Goal: Task Accomplishment & Management: Complete application form

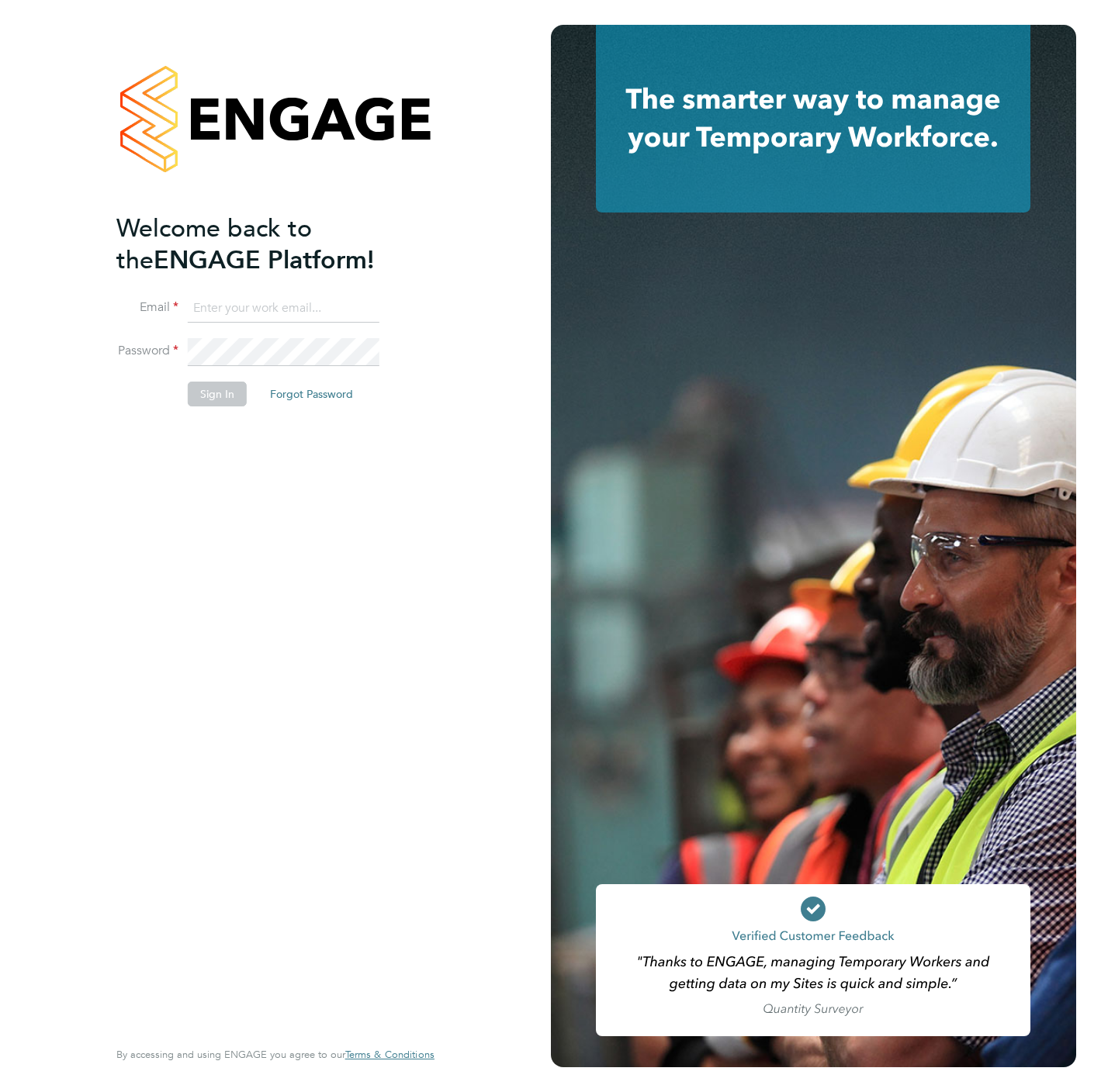
type input "chloe@protechltd.co.uk"
click at [208, 407] on li "Sign In Forgot Password" at bounding box center [268, 401] width 303 height 40
click at [208, 392] on button "Sign In" at bounding box center [217, 394] width 59 height 25
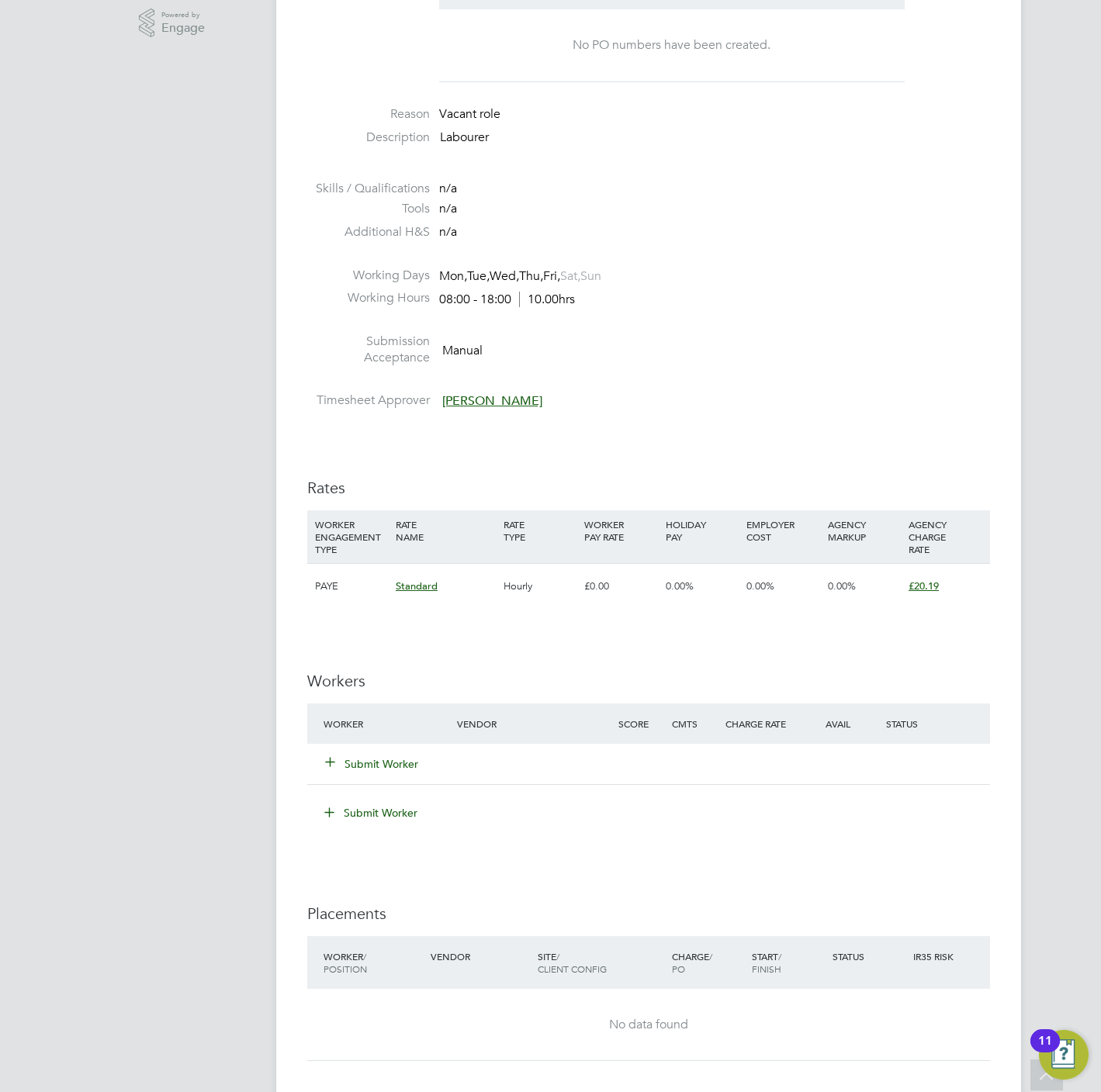
scroll to position [698, 0]
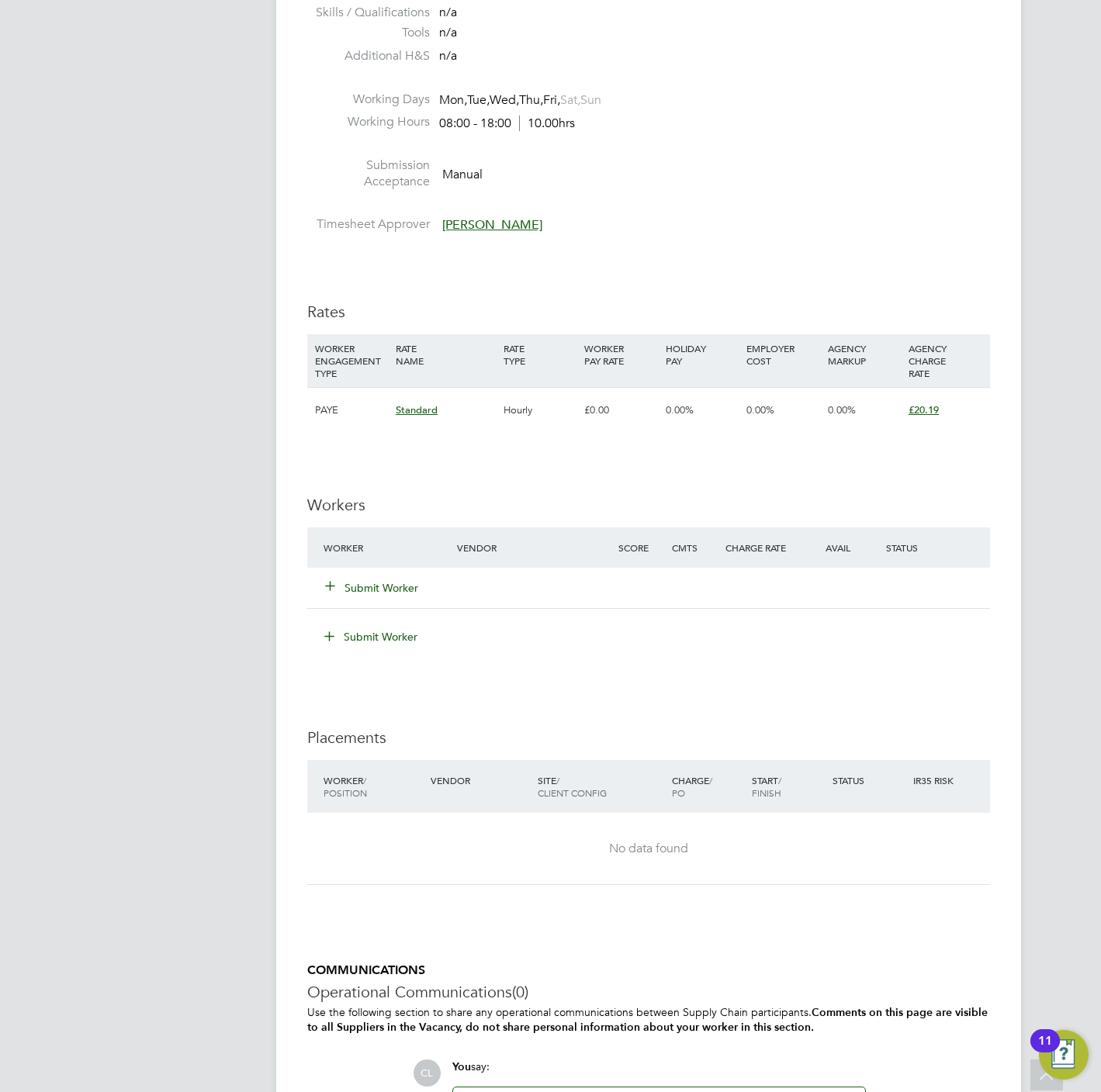
click at [369, 578] on div "Submit Worker" at bounding box center [400, 588] width 161 height 28
click at [373, 589] on button "Submit Worker" at bounding box center [373, 589] width 93 height 16
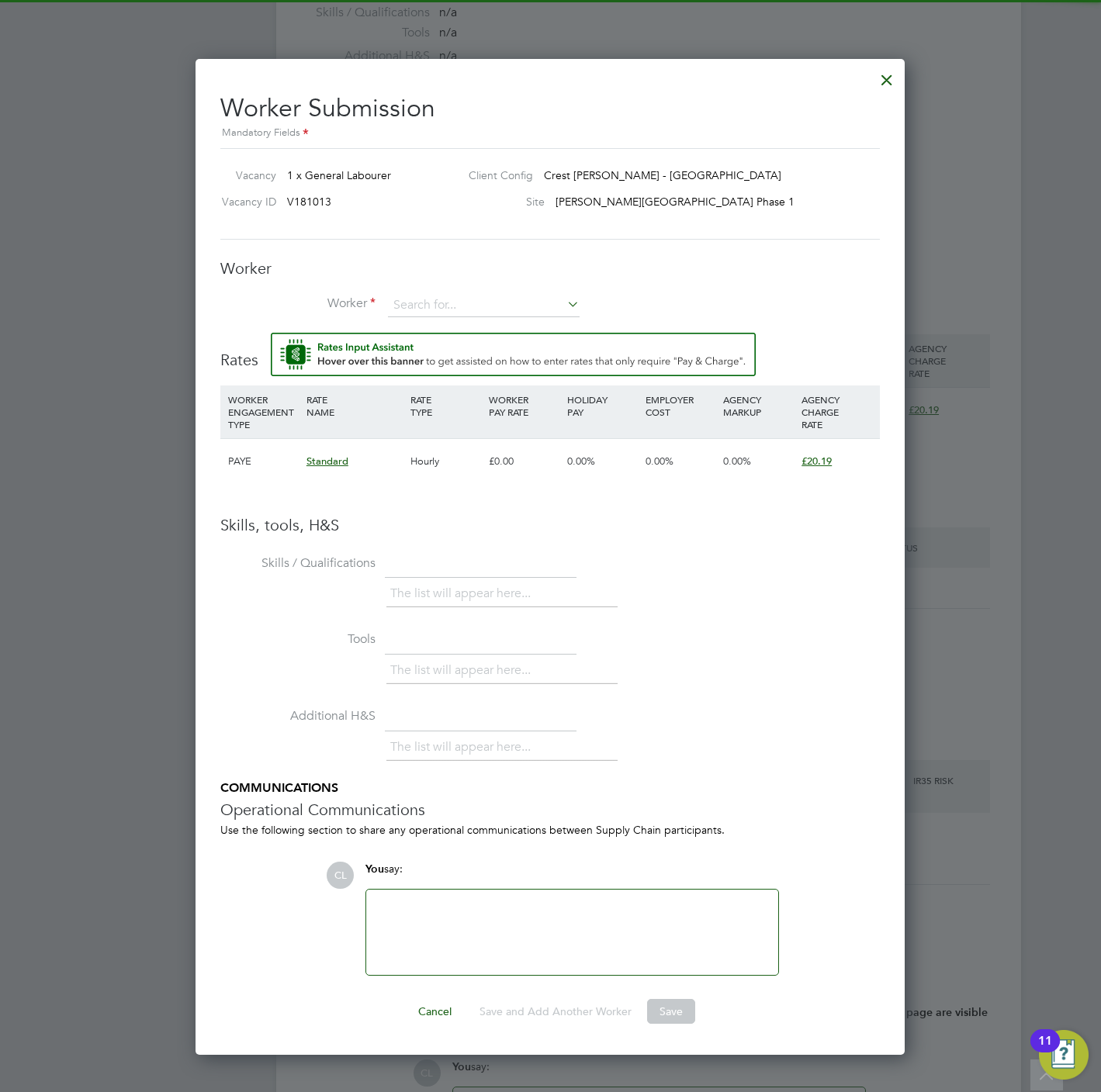
scroll to position [0, 0]
click at [443, 293] on div "Worker Worker Worker Engagement Type" at bounding box center [550, 295] width 660 height 75
click at [443, 296] on input at bounding box center [483, 306] width 192 height 24
type input "m"
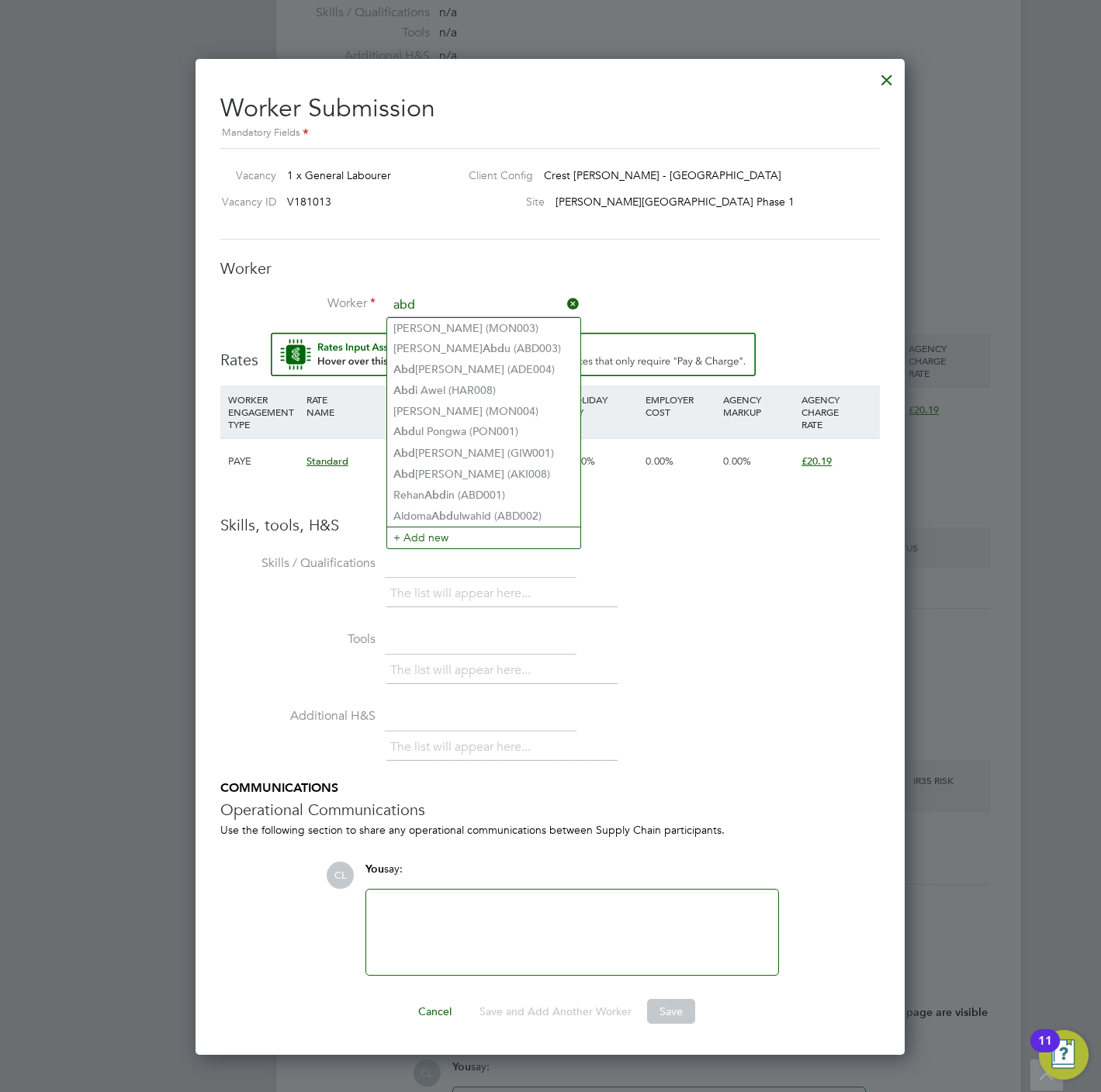
type input "abd"
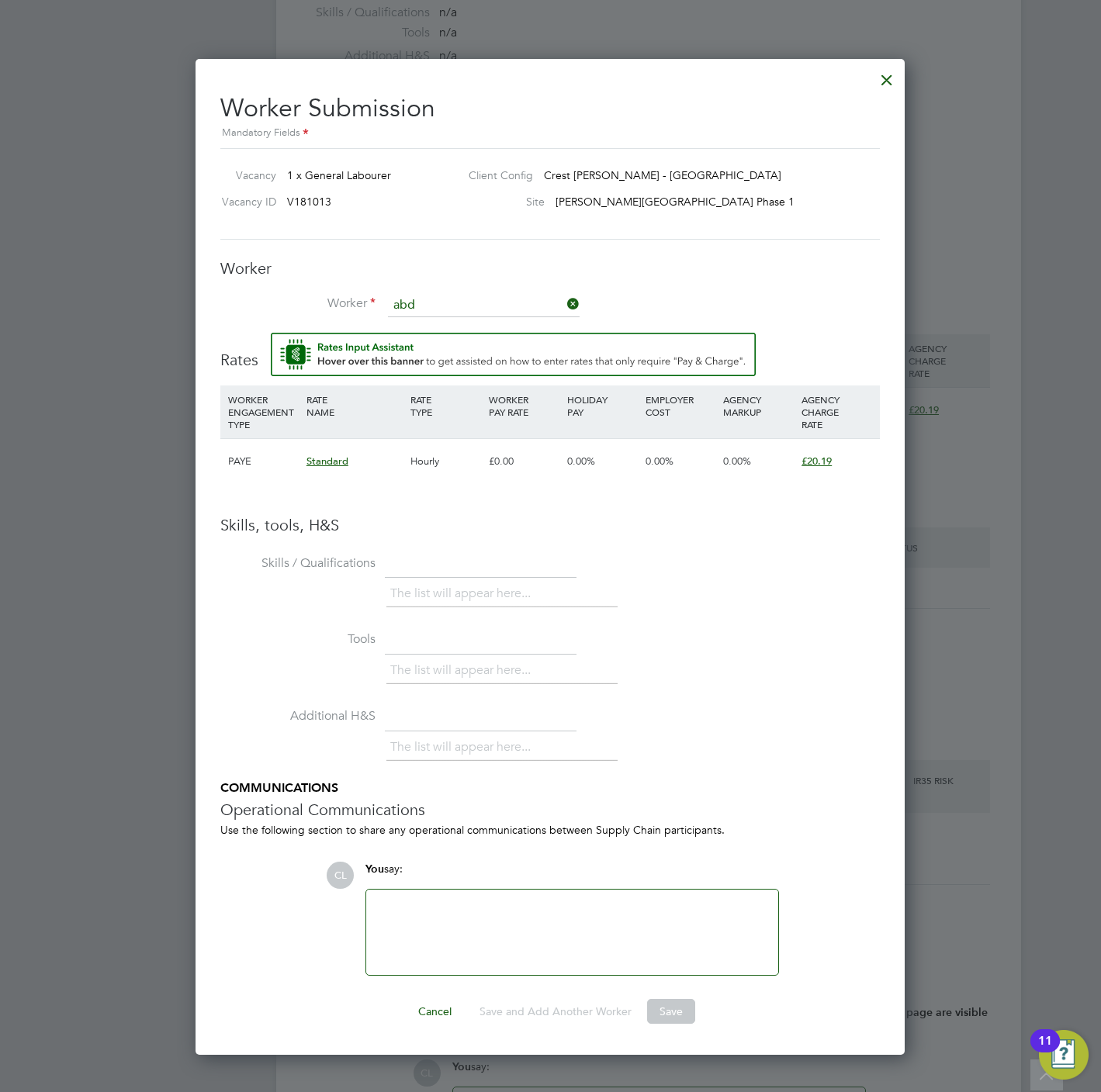
click at [533, 281] on div "Worker Worker abd Worker Engagement Type" at bounding box center [550, 295] width 660 height 75
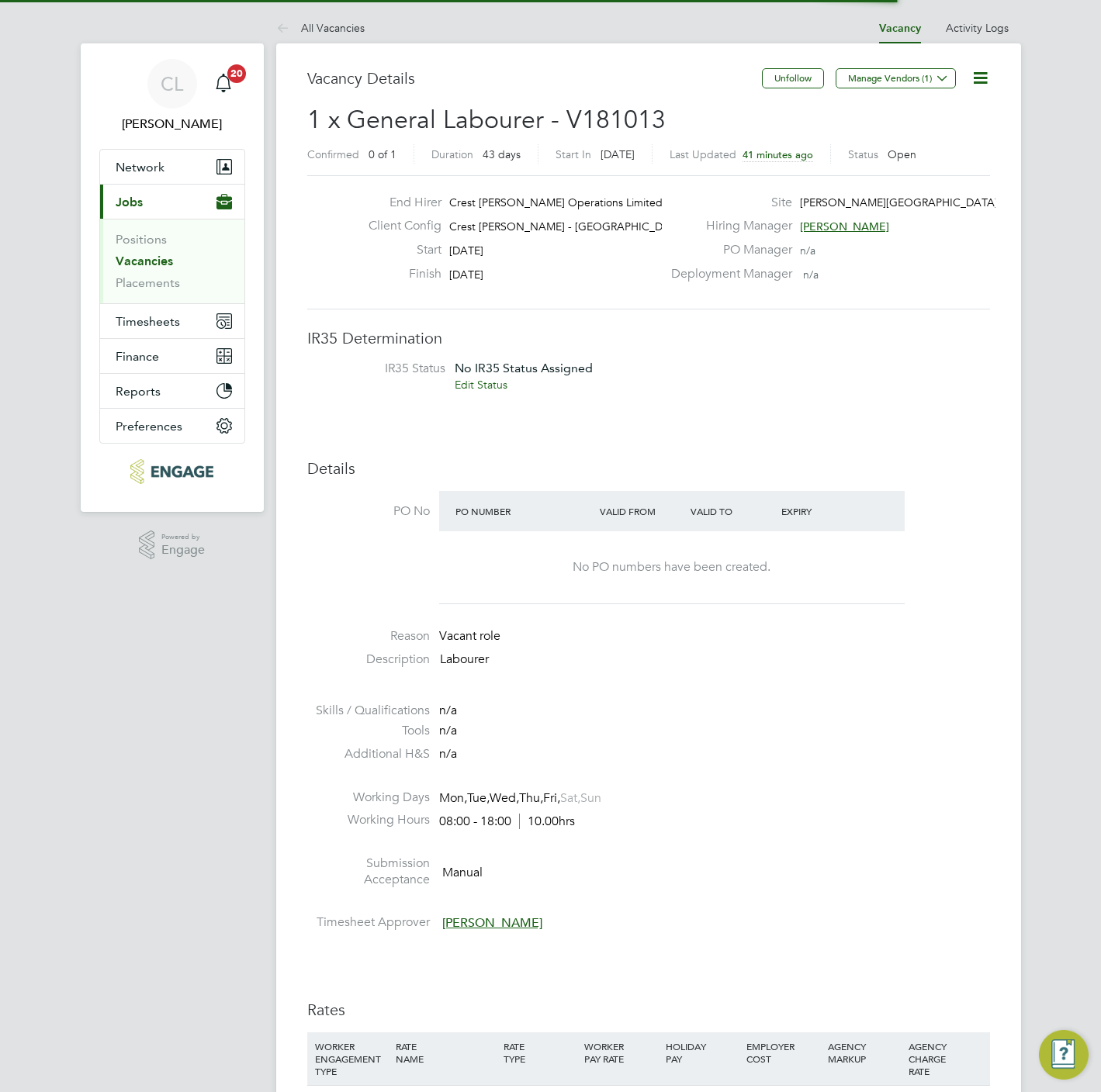
scroll to position [46, 110]
